Goal: Task Accomplishment & Management: Use online tool/utility

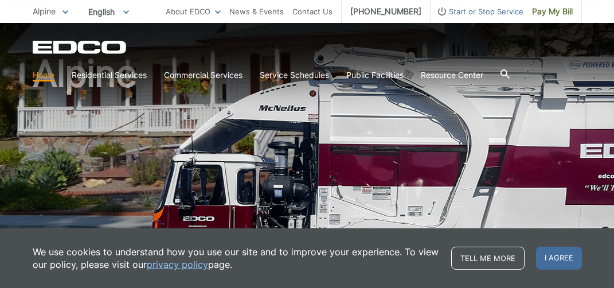
scroll to position [120, 0]
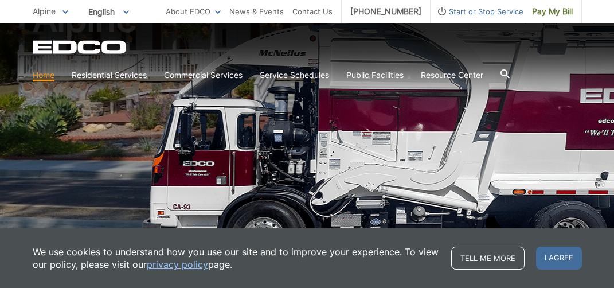
click at [45, 75] on link "Home" at bounding box center [44, 75] width 22 height 13
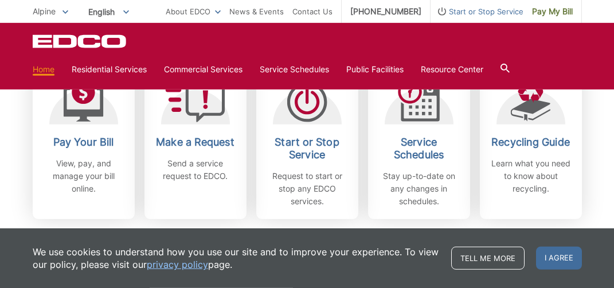
scroll to position [362, 0]
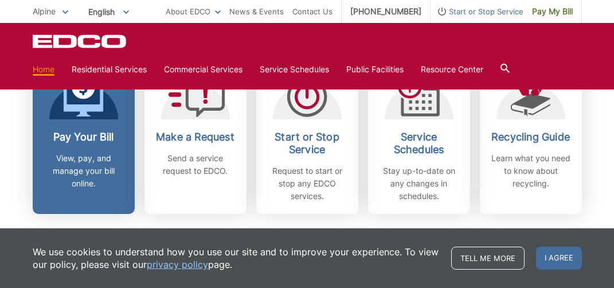
click at [91, 138] on h2 "Pay Your Bill" at bounding box center [83, 137] width 85 height 13
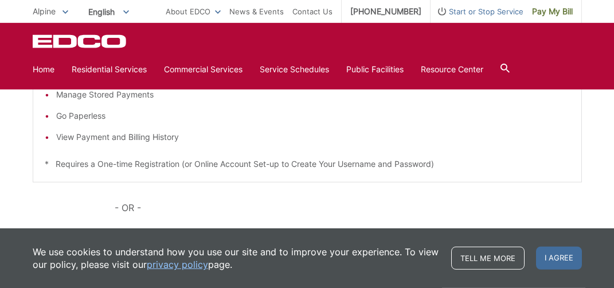
scroll to position [302, 0]
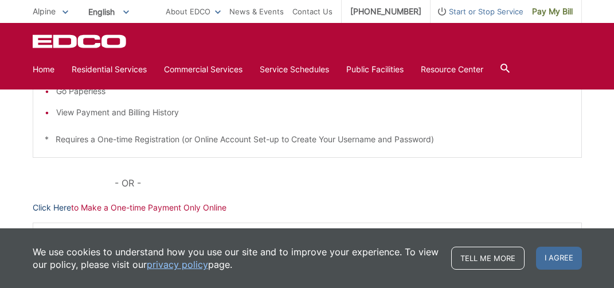
click at [50, 207] on link "Click Here" at bounding box center [52, 207] width 38 height 13
